Goal: Task Accomplishment & Management: Complete application form

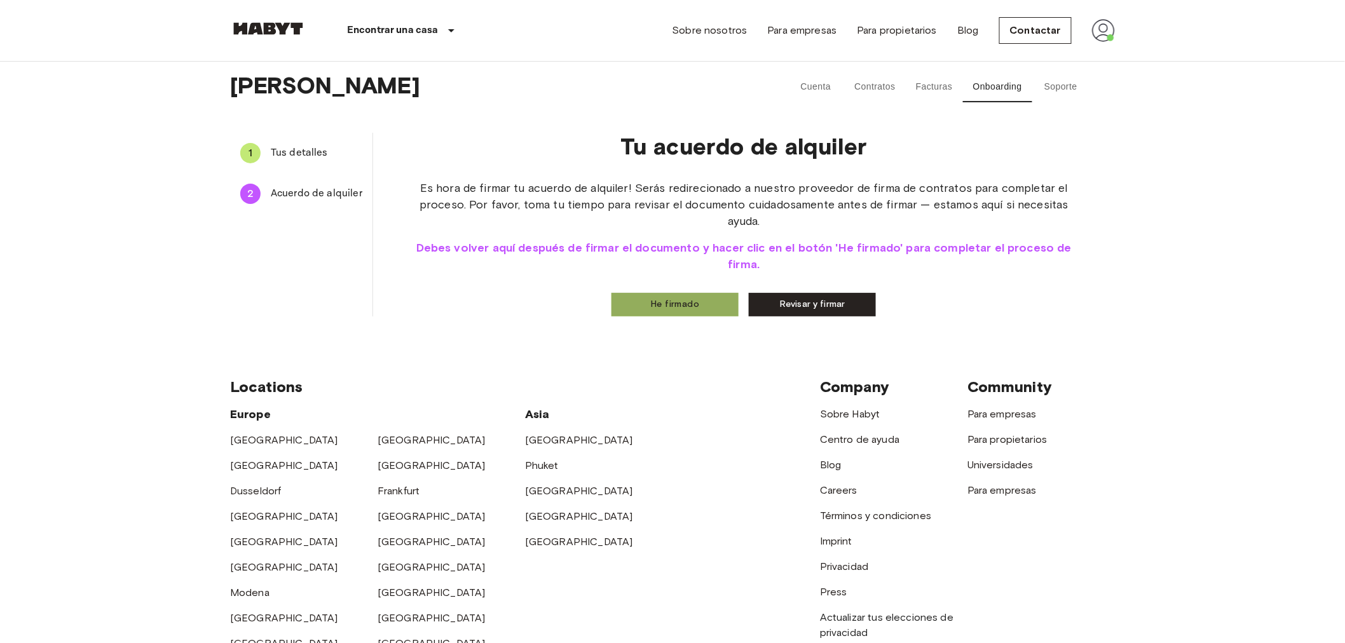
click at [667, 304] on button "He firmado" at bounding box center [674, 305] width 127 height 24
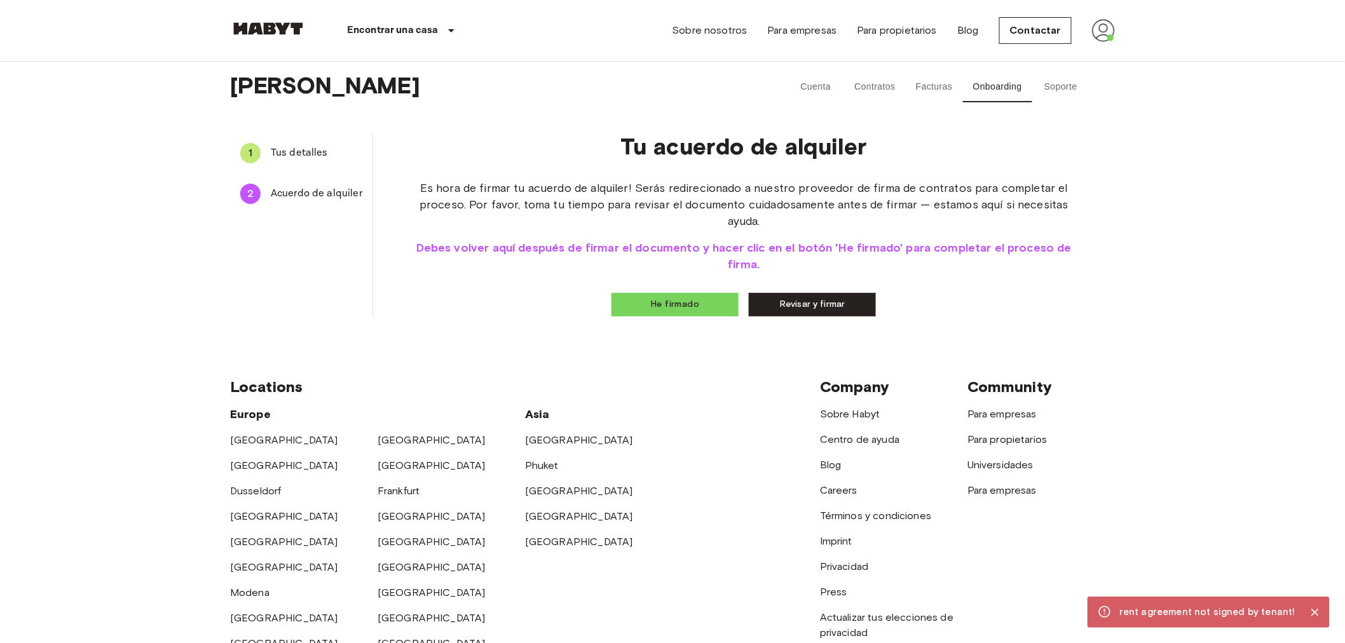
click at [843, 301] on link "Revisar y firmar" at bounding box center [812, 305] width 127 height 24
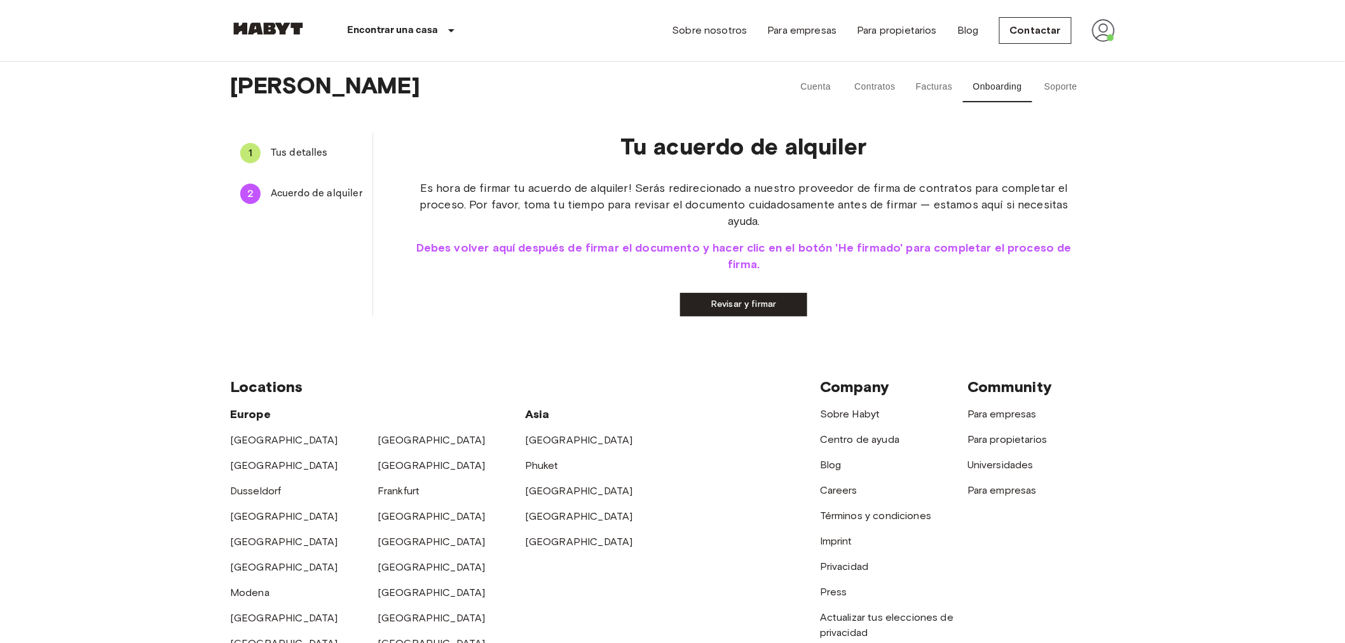
click at [742, 301] on link "Revisar y firmar" at bounding box center [743, 305] width 127 height 24
click at [664, 306] on button "He firmado" at bounding box center [674, 305] width 127 height 24
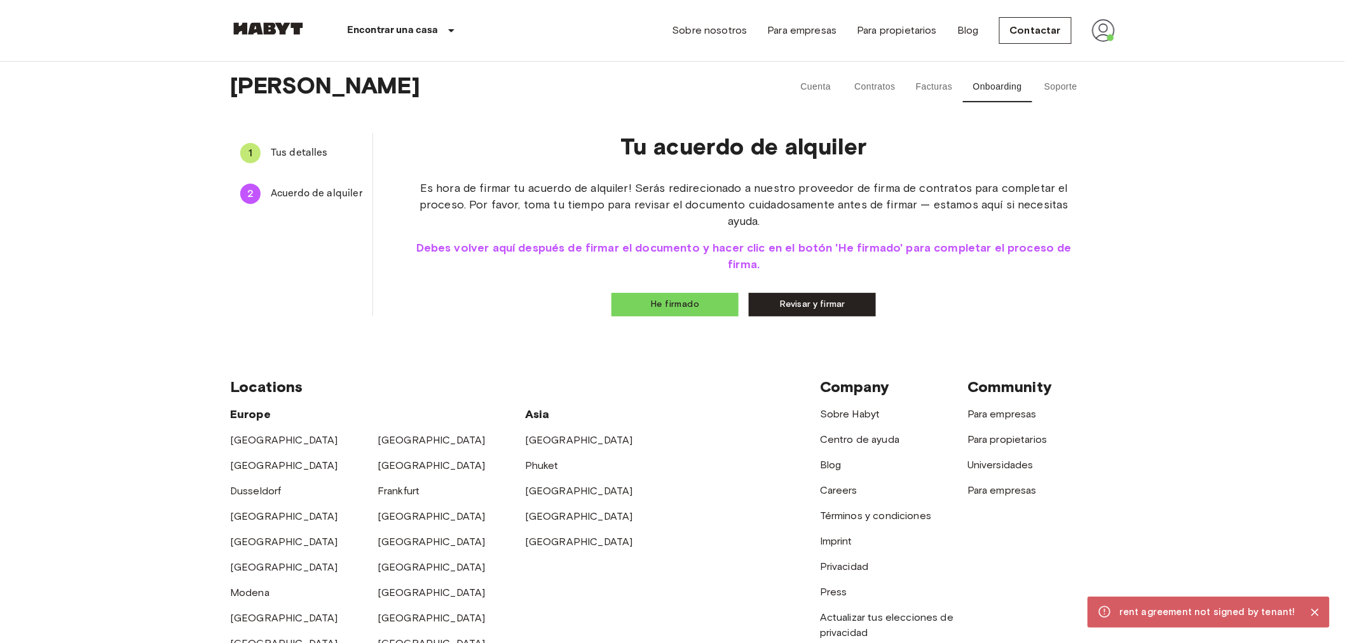
click at [290, 149] on span "Tus detalles" at bounding box center [317, 153] width 92 height 15
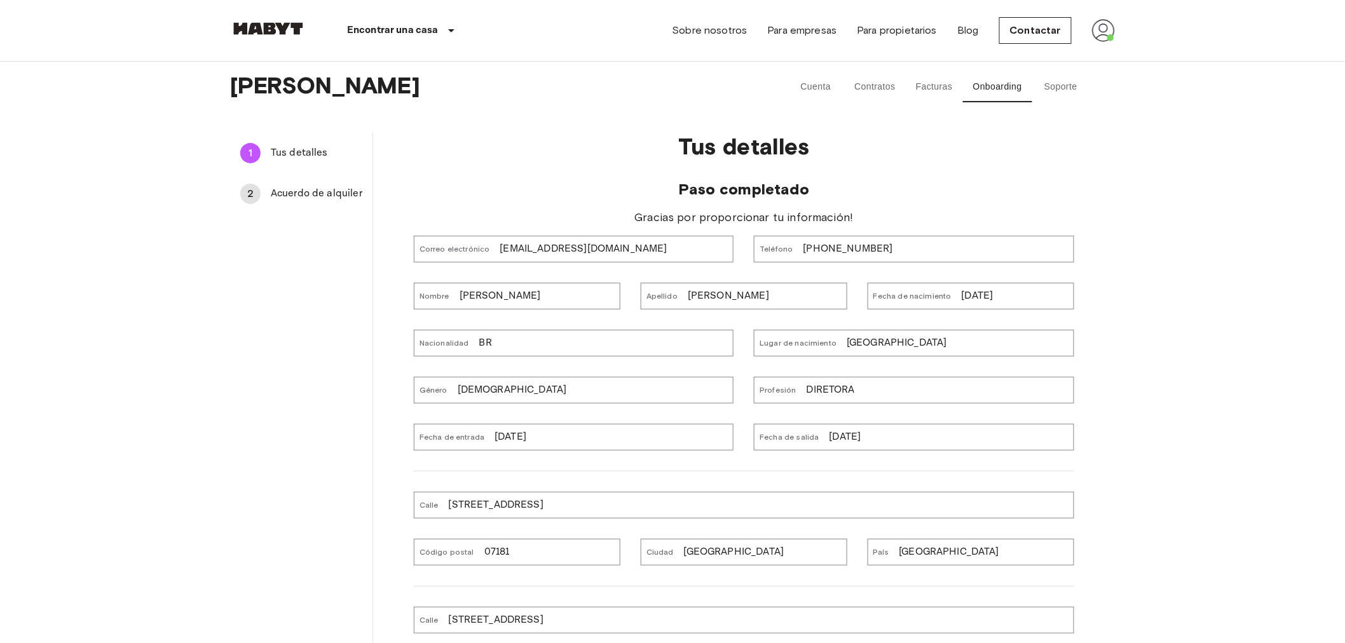
click at [668, 246] on div "Correo electrónico annamoreira1609@gmail.com" at bounding box center [574, 249] width 320 height 27
copy p "annamoreira1609@gmail.com"
click at [334, 194] on span "Acuerdo de alquiler" at bounding box center [317, 193] width 92 height 15
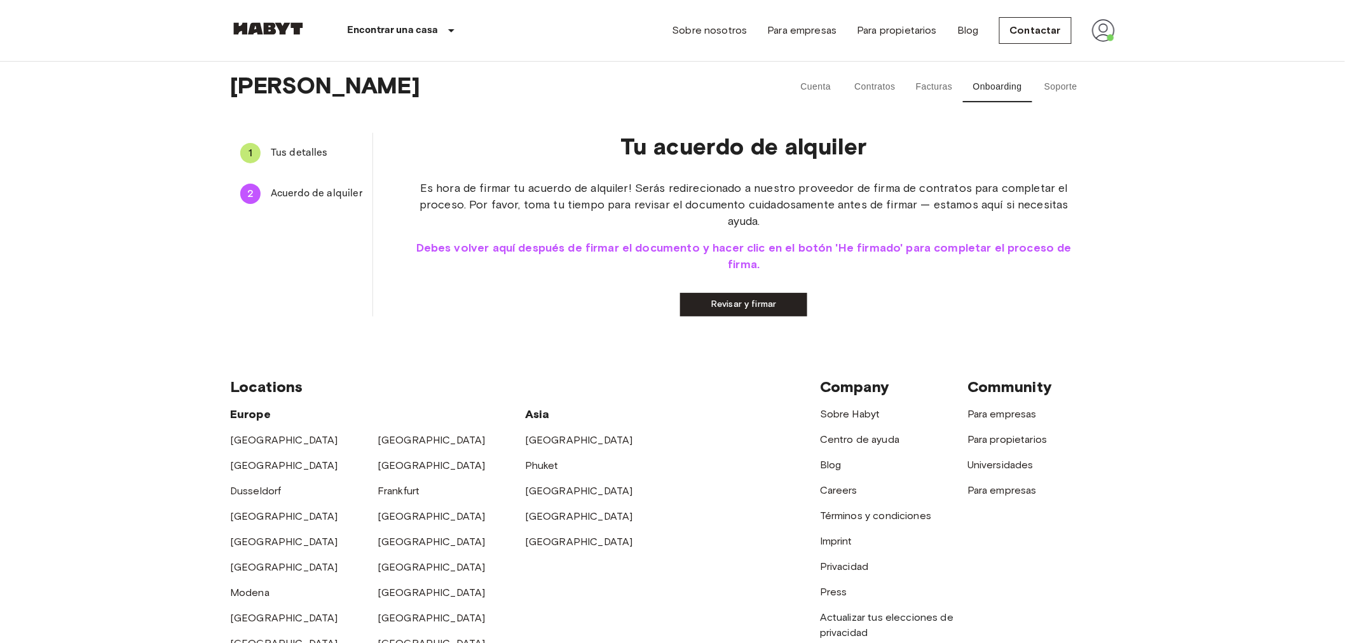
click at [751, 302] on link "Revisar y firmar" at bounding box center [743, 305] width 127 height 24
click at [651, 309] on button "He firmado" at bounding box center [674, 305] width 127 height 24
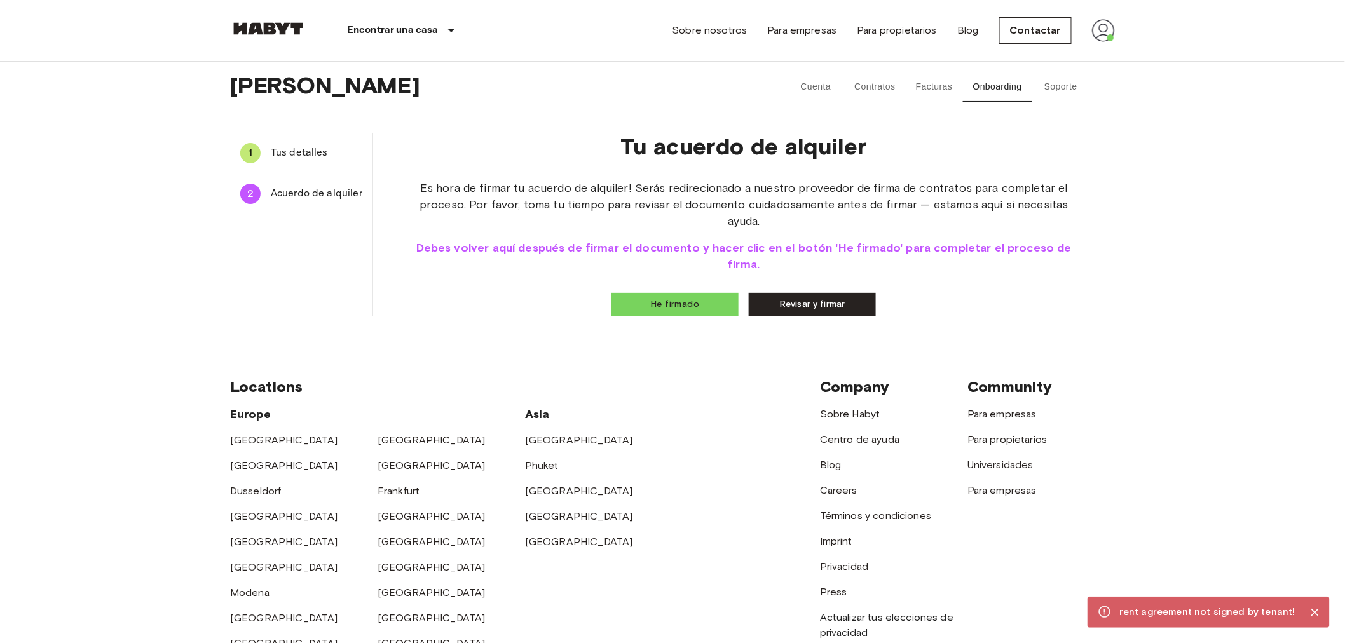
click at [836, 299] on link "Revisar y firmar" at bounding box center [812, 305] width 127 height 24
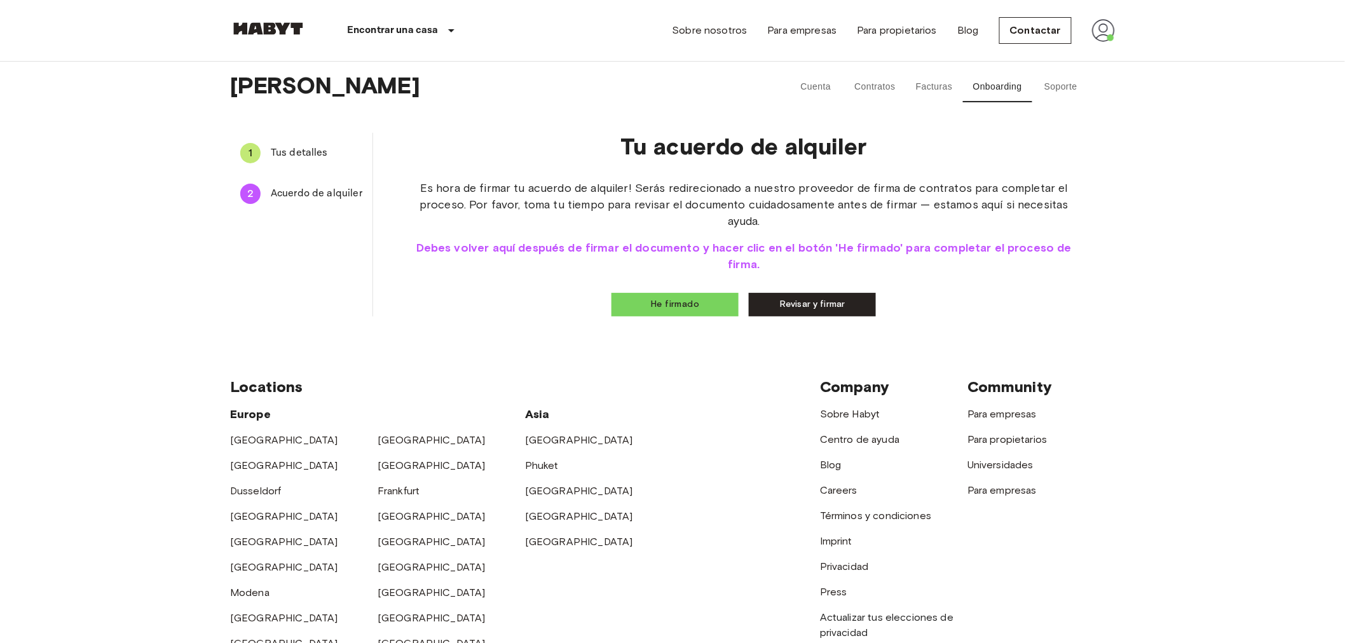
click at [316, 159] on span "Tus detalles" at bounding box center [317, 153] width 92 height 15
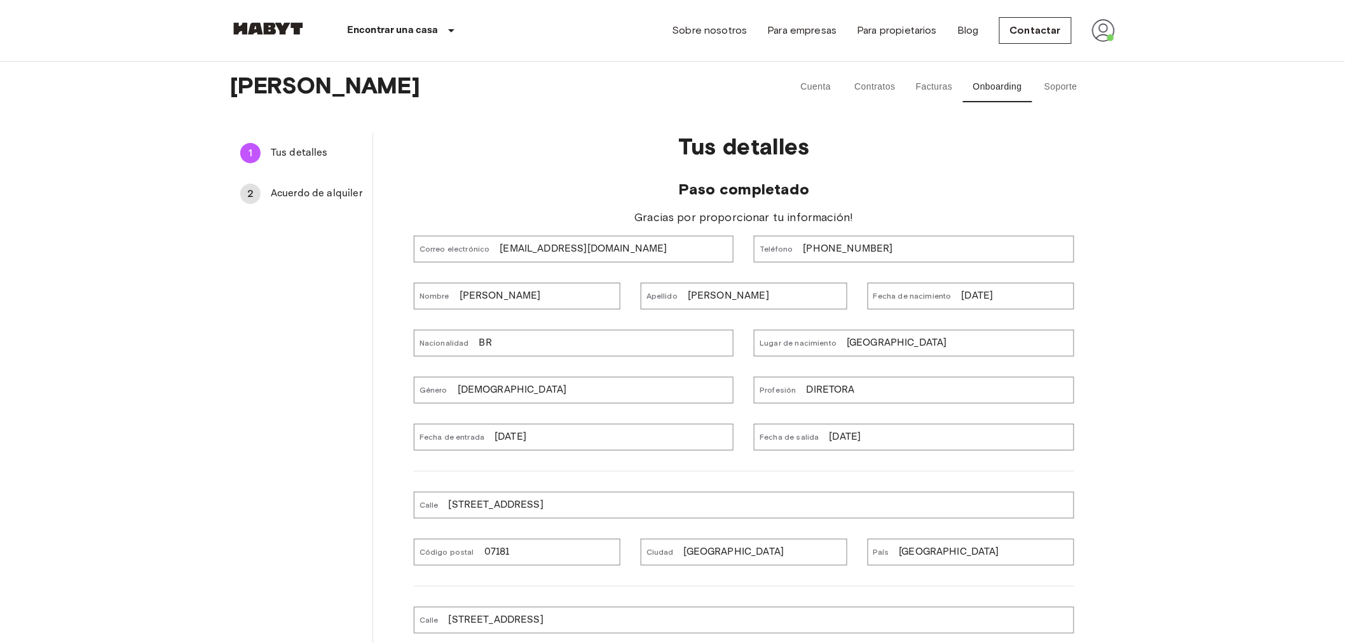
click at [302, 186] on span "Acuerdo de alquiler" at bounding box center [317, 193] width 92 height 15
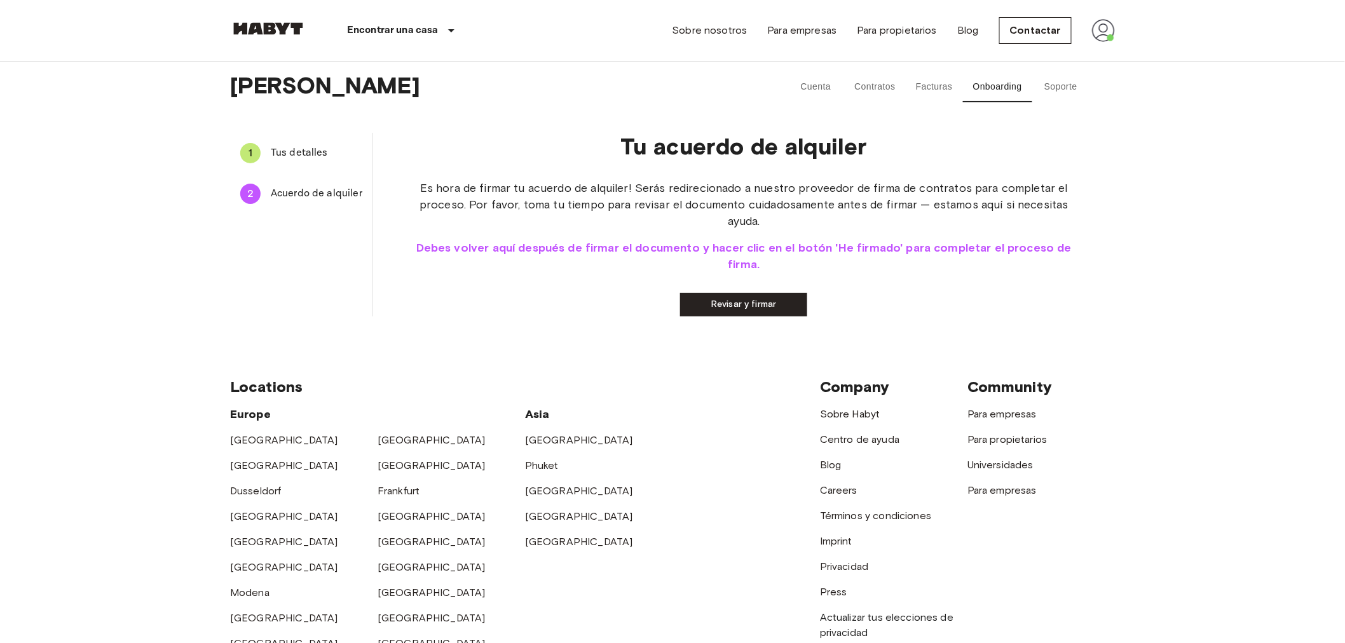
click at [757, 309] on link "Revisar y firmar" at bounding box center [743, 305] width 127 height 24
